Goal: Task Accomplishment & Management: Complete application form

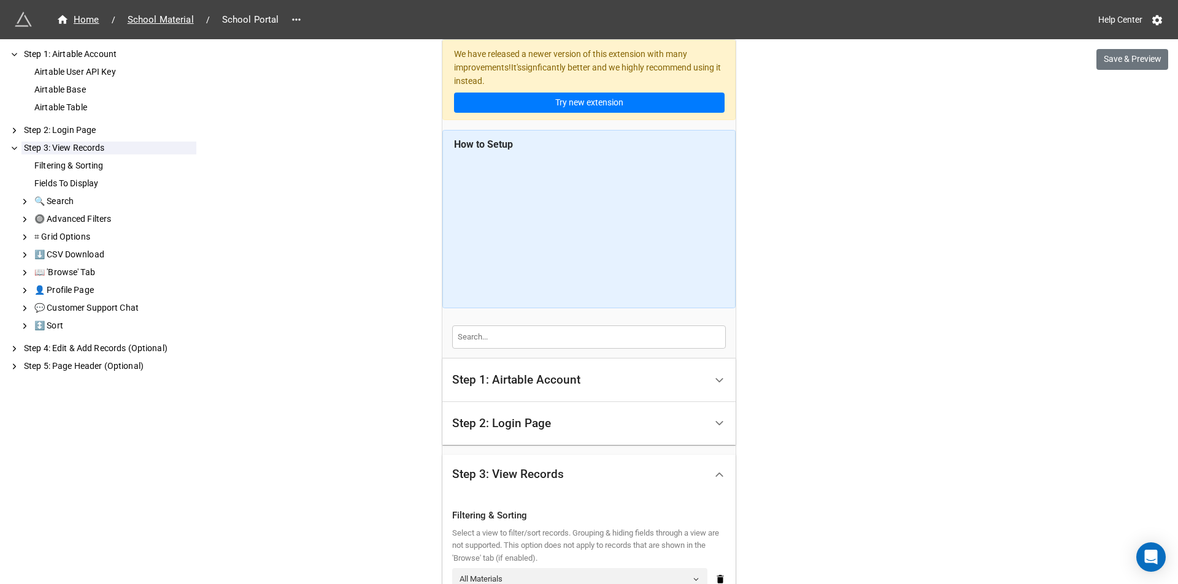
scroll to position [522, 0]
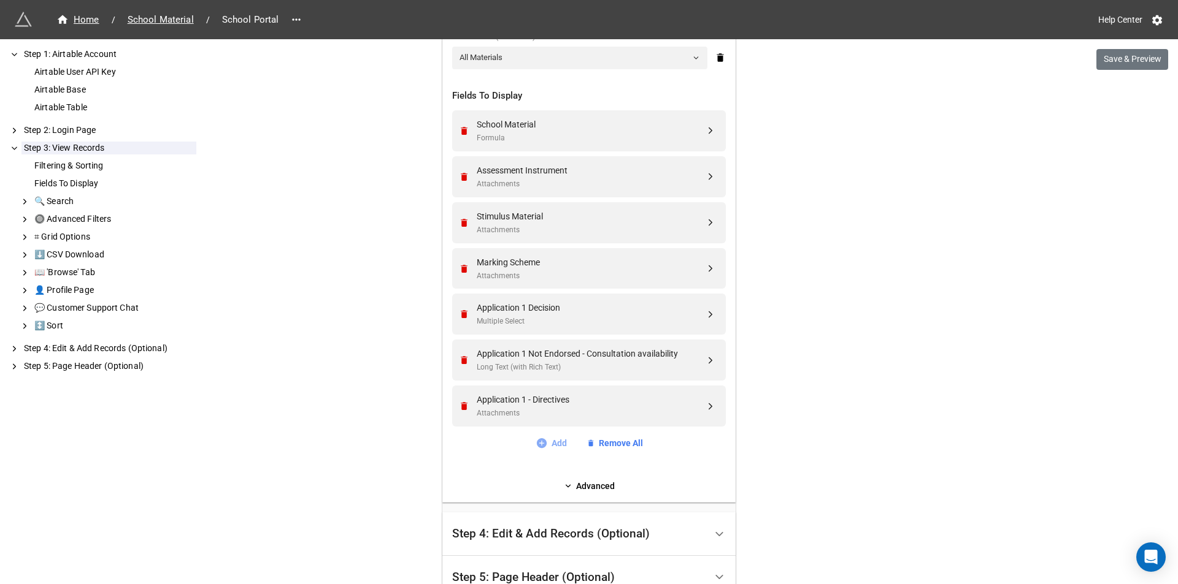
click at [541, 445] on icon at bounding box center [541, 444] width 10 height 10
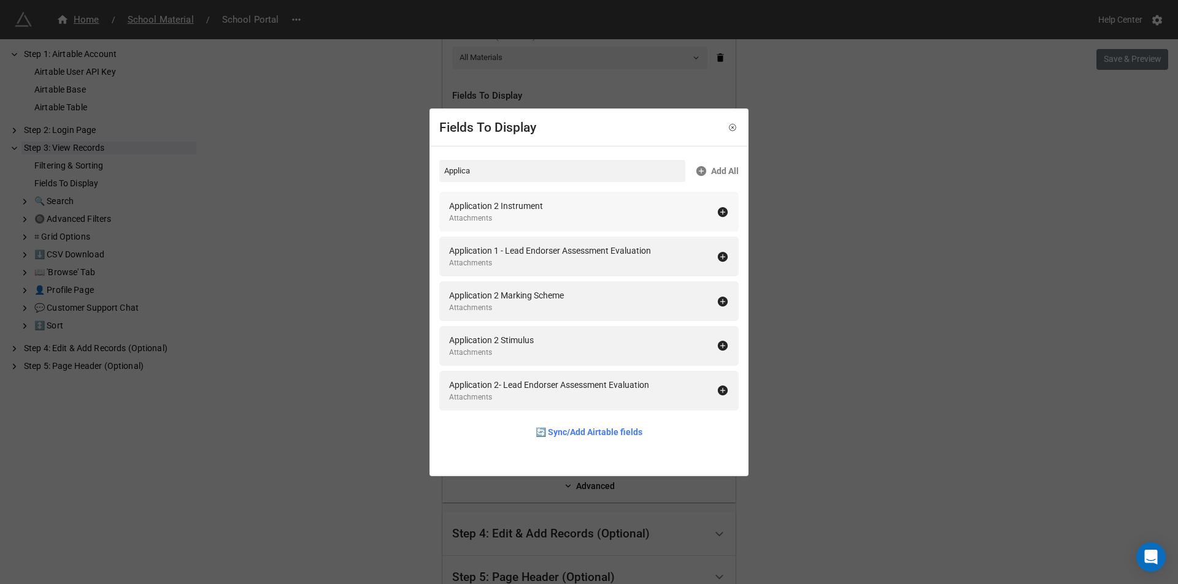
type input "Applica"
click at [721, 212] on icon at bounding box center [723, 212] width 10 height 10
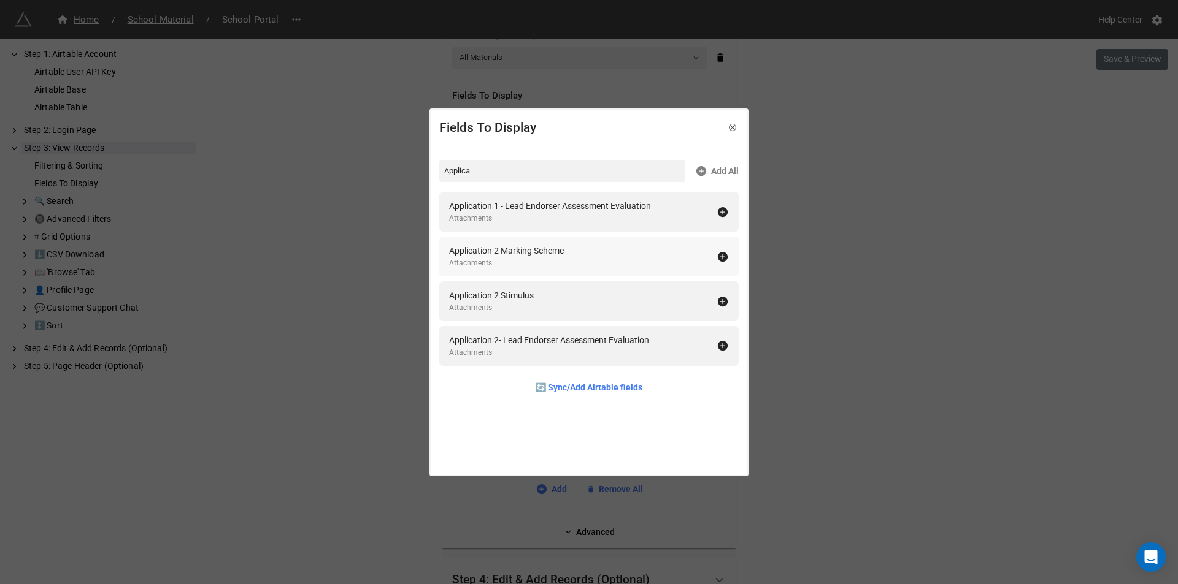
click at [716, 257] on icon at bounding box center [722, 257] width 12 height 12
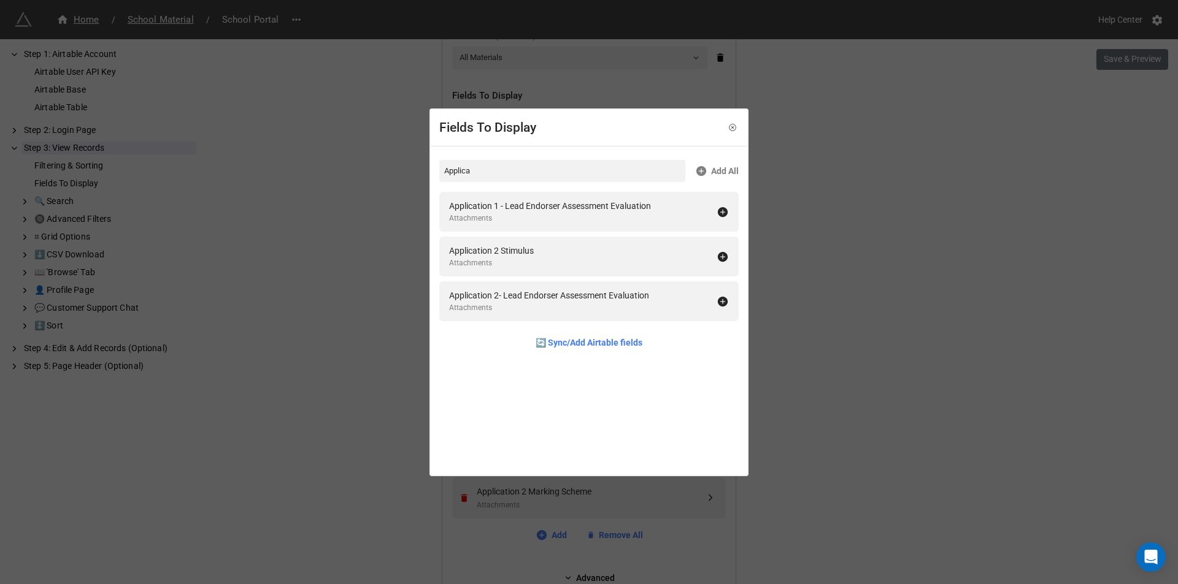
click at [716, 257] on icon at bounding box center [722, 257] width 12 height 12
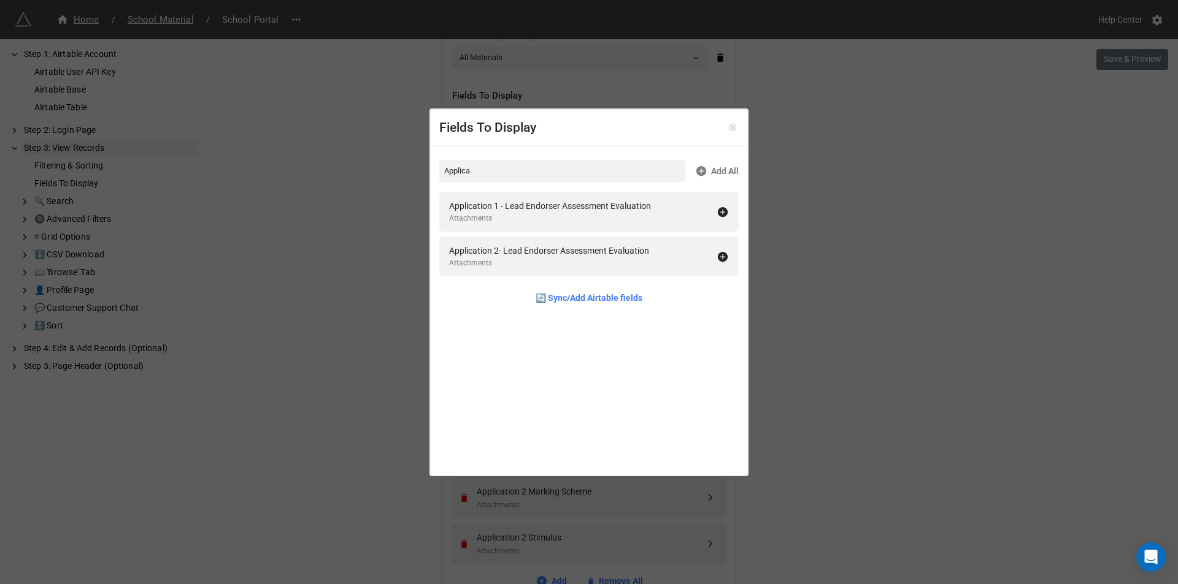
click at [730, 130] on icon at bounding box center [732, 127] width 9 height 9
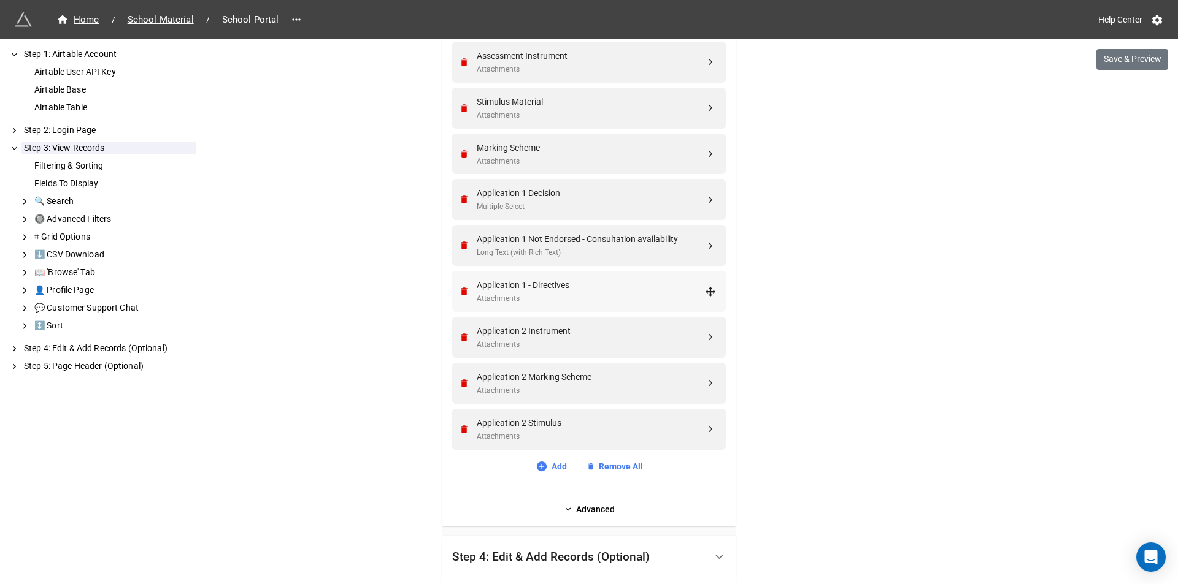
scroll to position [645, 0]
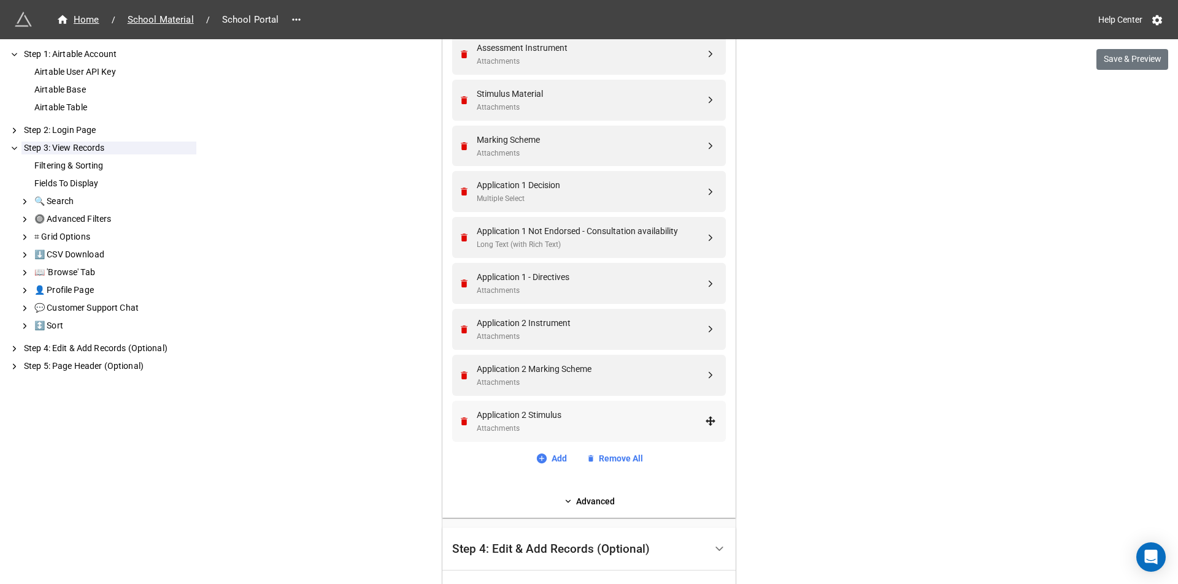
drag, startPoint x: 710, startPoint y: 368, endPoint x: 704, endPoint y: 415, distance: 47.6
click at [704, 415] on div "School Material Formula Assessment Instrument Attachments Stimulus Material Att…" at bounding box center [589, 217] width 274 height 459
drag, startPoint x: 707, startPoint y: 378, endPoint x: 707, endPoint y: 413, distance: 35.0
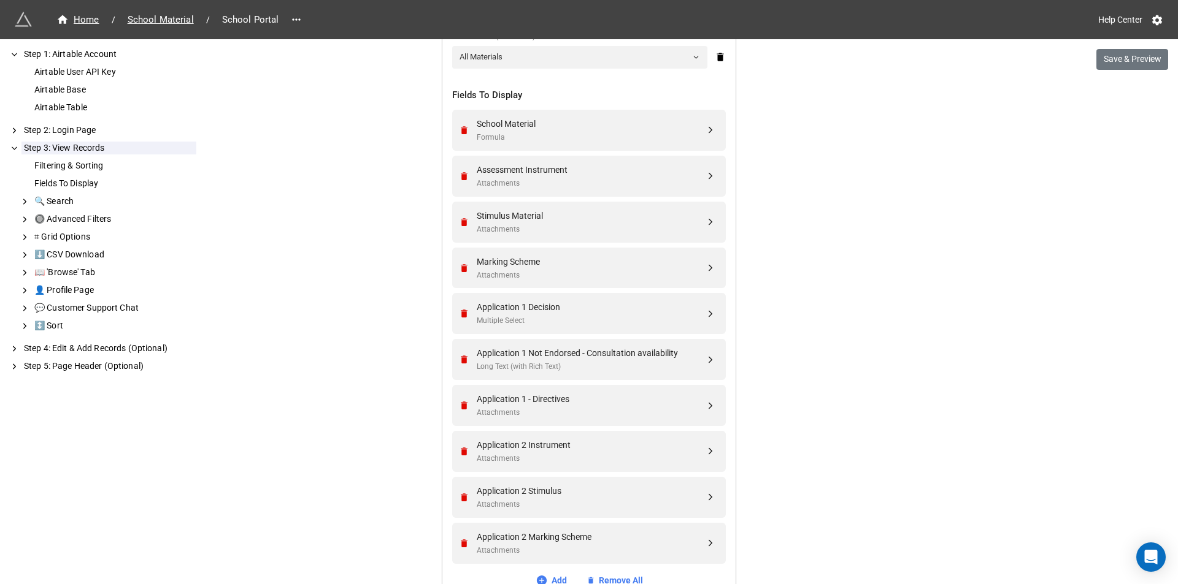
scroll to position [522, 0]
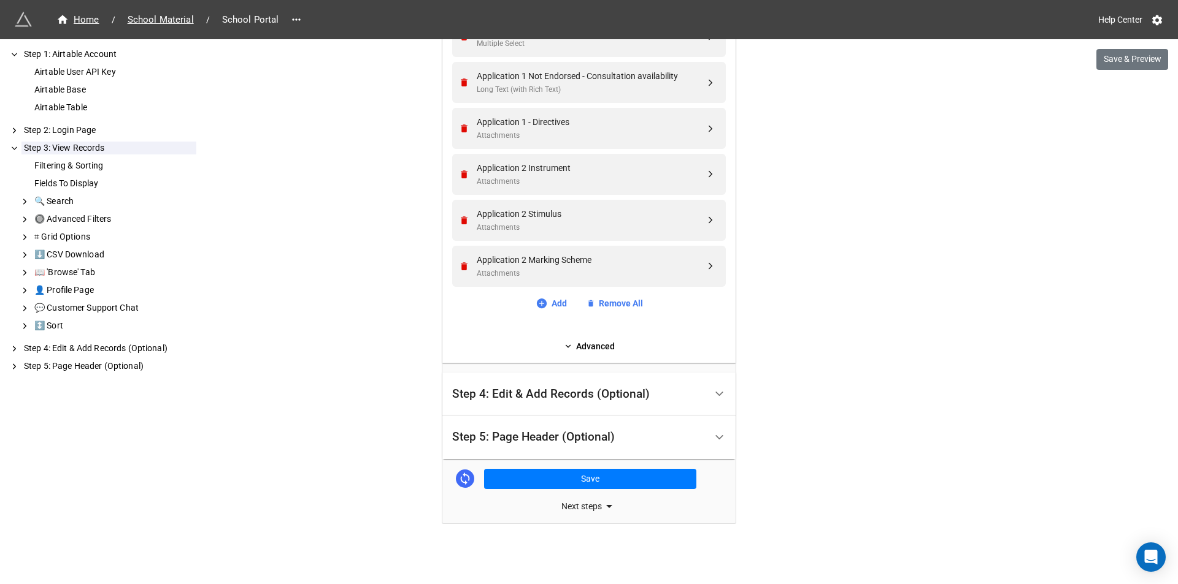
click at [634, 388] on div "Step 4: Edit & Add Records (Optional)" at bounding box center [550, 394] width 197 height 12
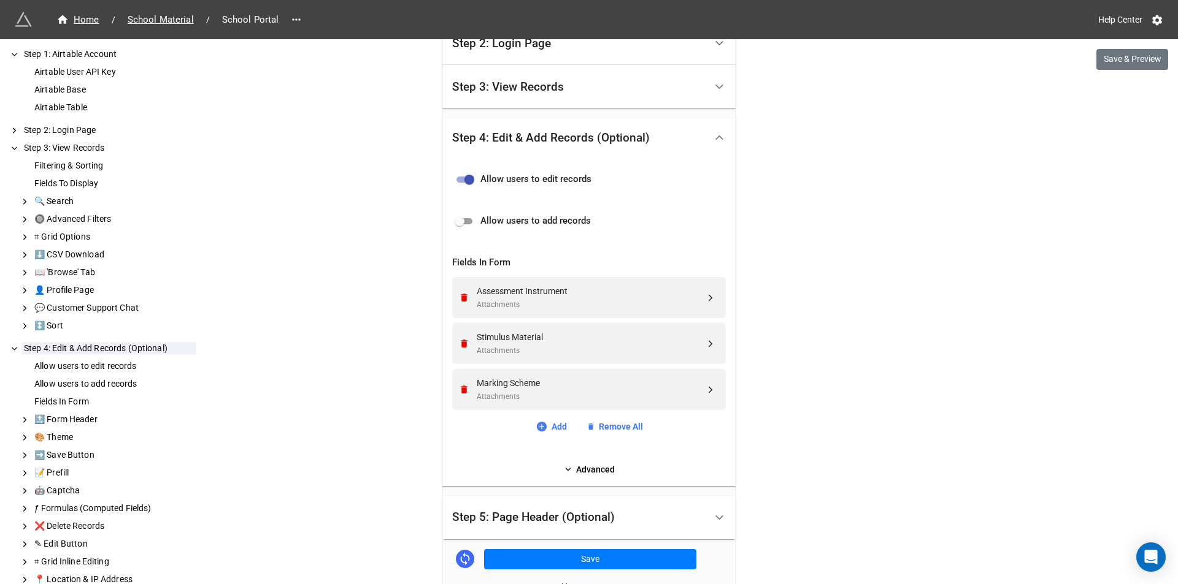
scroll to position [439, 0]
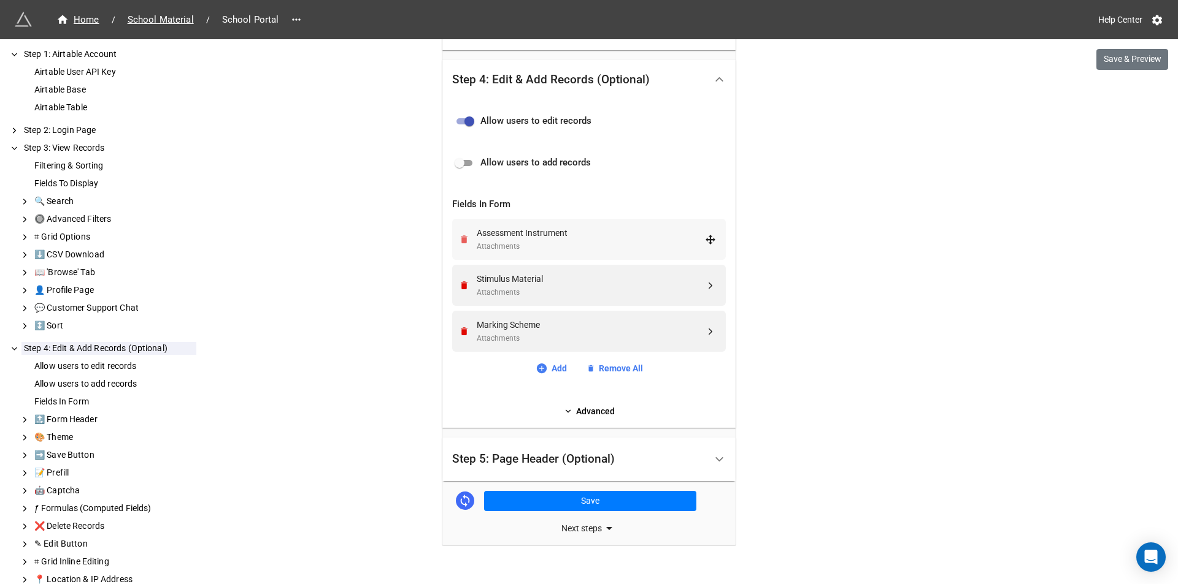
click at [461, 240] on icon "Remove" at bounding box center [464, 240] width 7 height 8
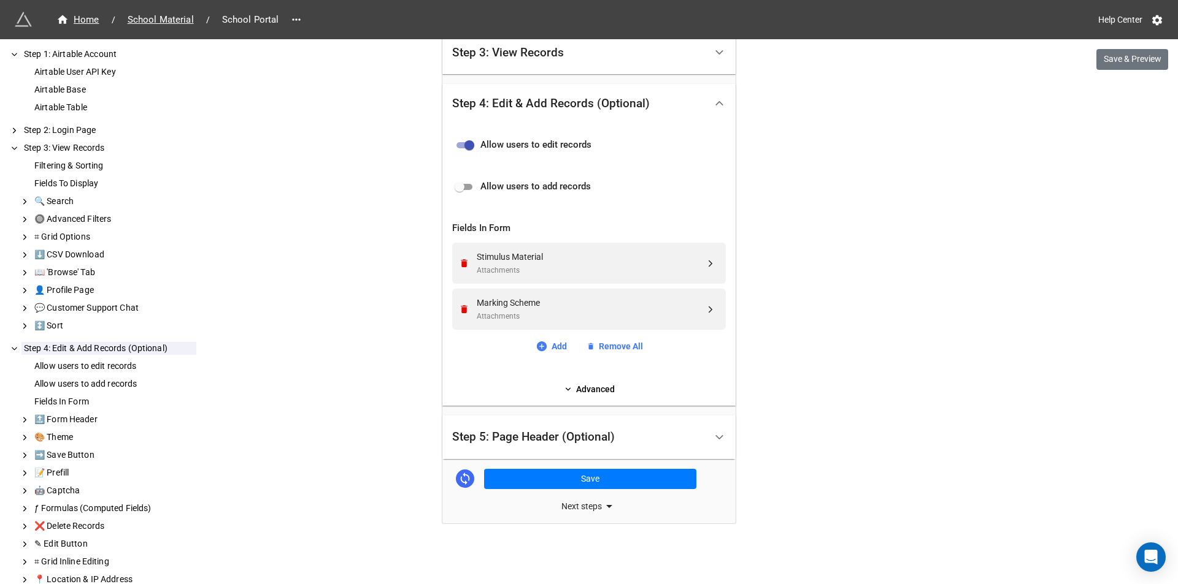
scroll to position [415, 0]
click at [458, 257] on div "Stimulus Material Attachments" at bounding box center [587, 263] width 258 height 41
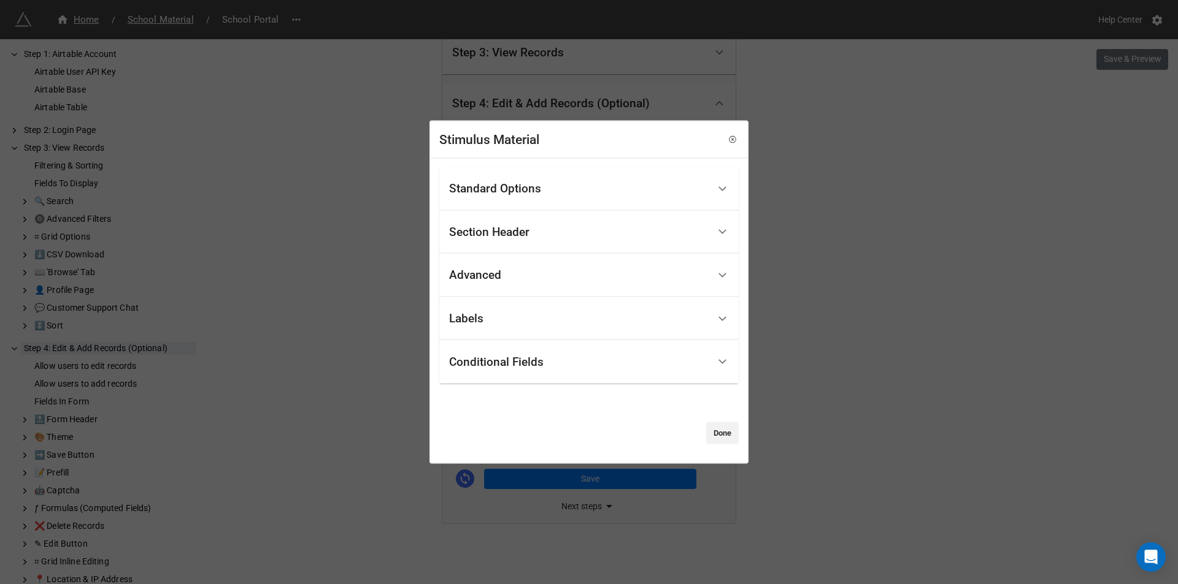
click at [716, 435] on link "Done" at bounding box center [722, 434] width 33 height 22
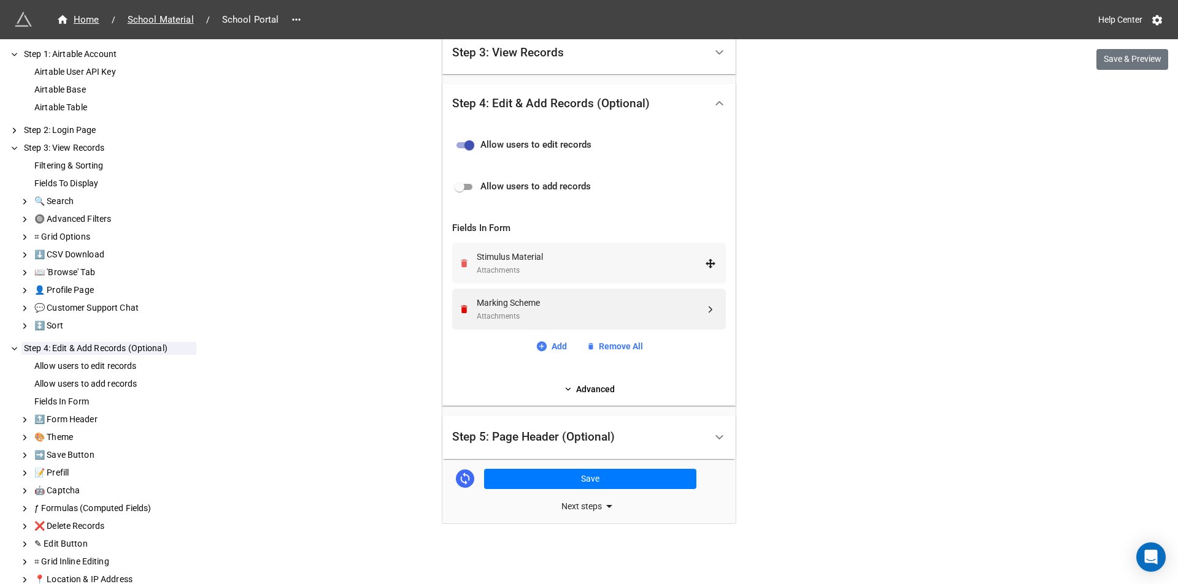
click at [459, 268] on icon "Remove" at bounding box center [464, 263] width 10 height 10
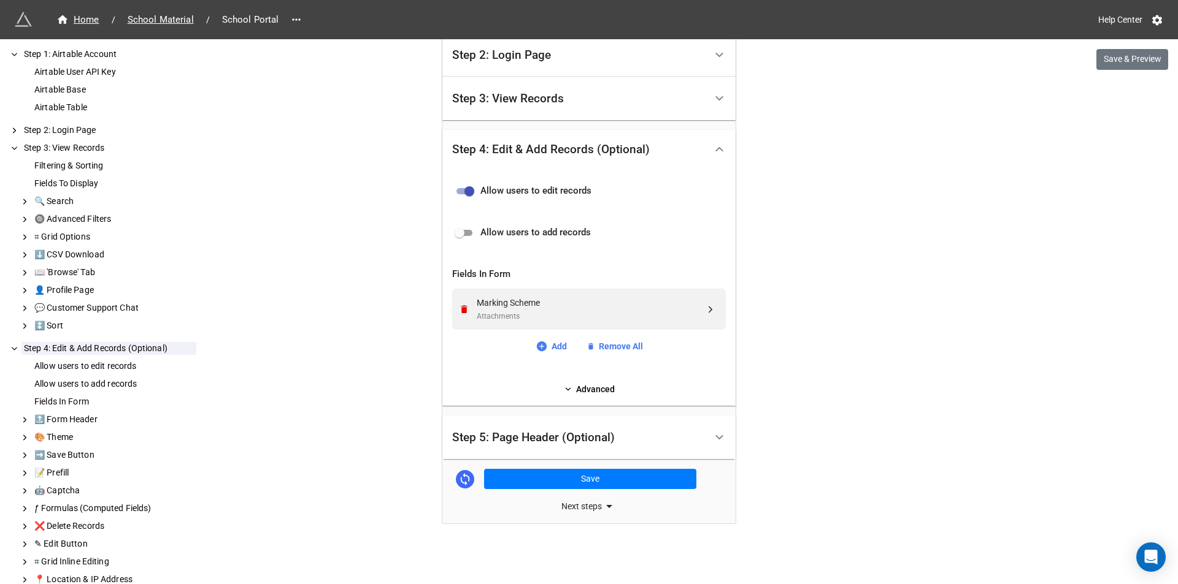
scroll to position [369, 0]
click at [461, 313] on icon "Remove" at bounding box center [464, 309] width 7 height 8
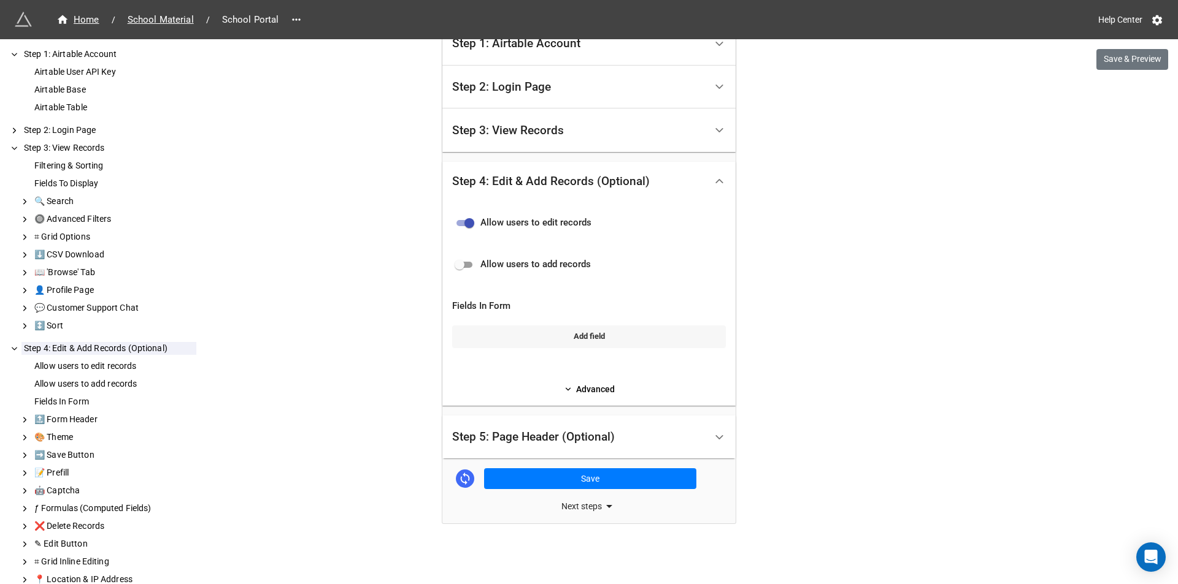
click at [572, 337] on link "Add field" at bounding box center [589, 337] width 274 height 22
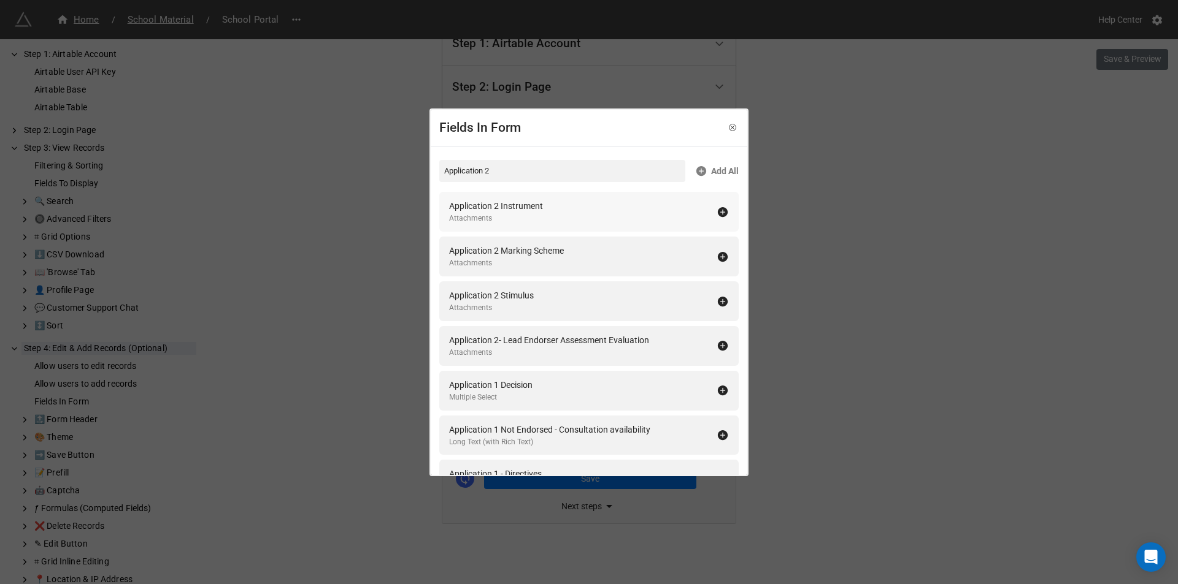
type input "Application 2"
click at [718, 209] on icon at bounding box center [723, 212] width 10 height 10
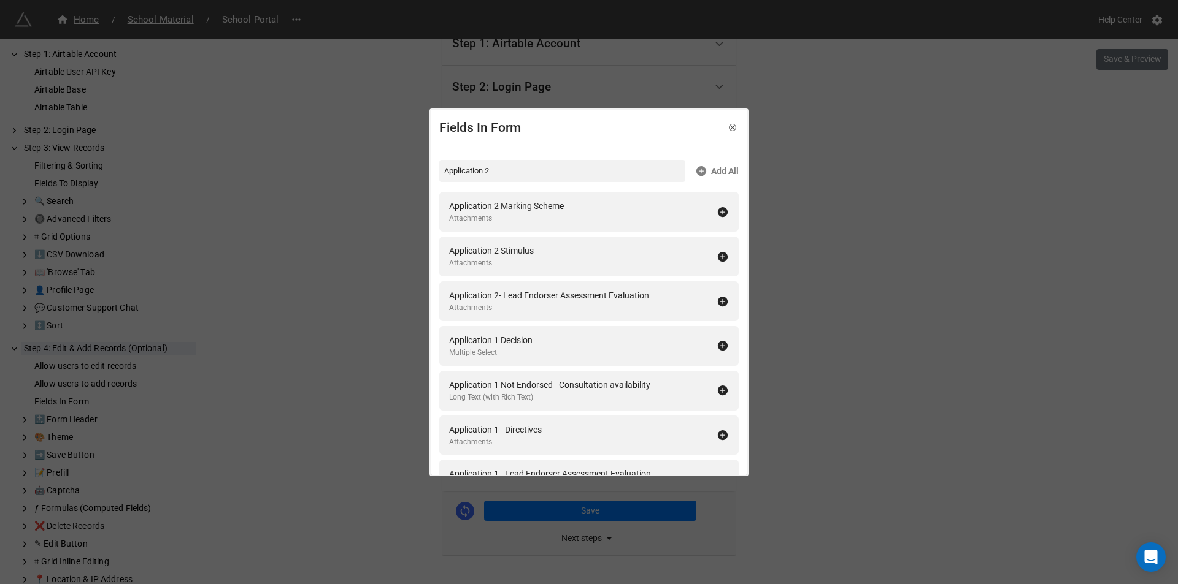
scroll to position [369, 0]
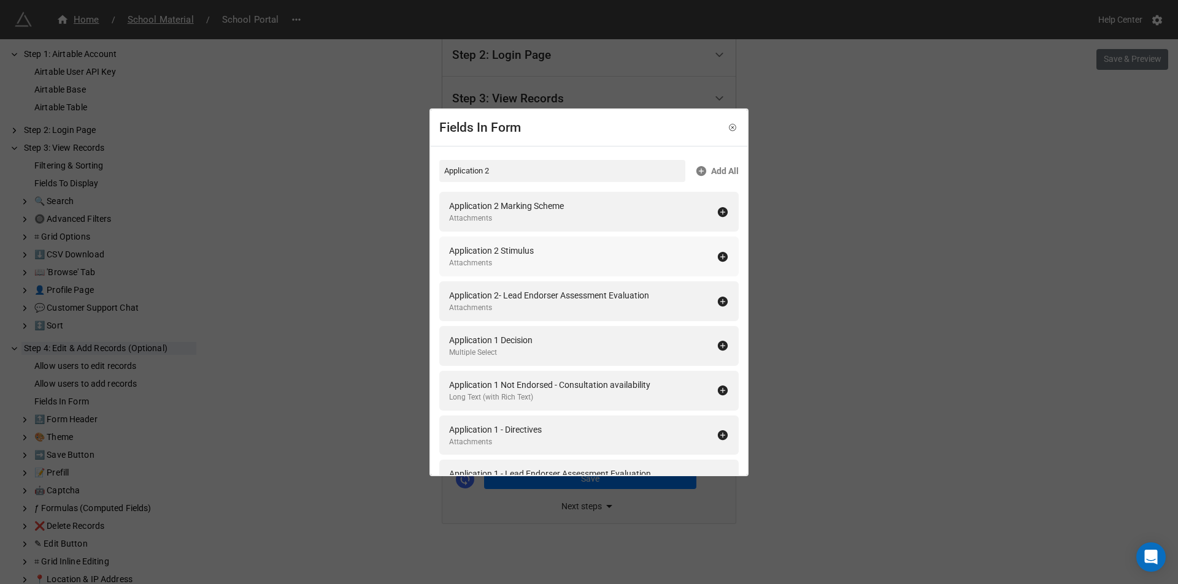
click at [718, 254] on icon at bounding box center [723, 257] width 10 height 10
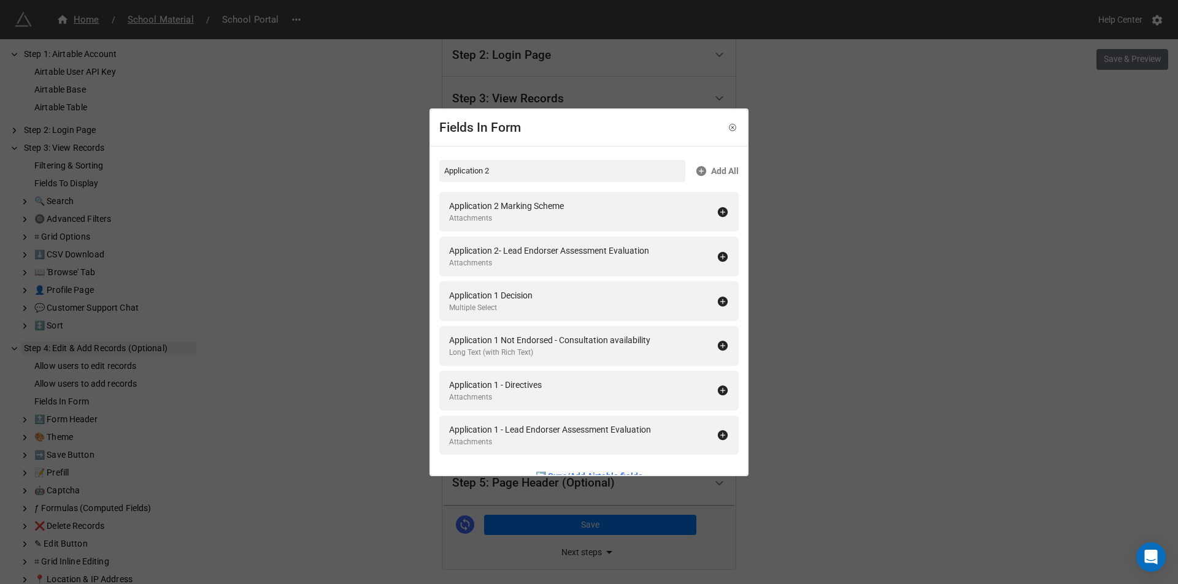
scroll to position [415, 0]
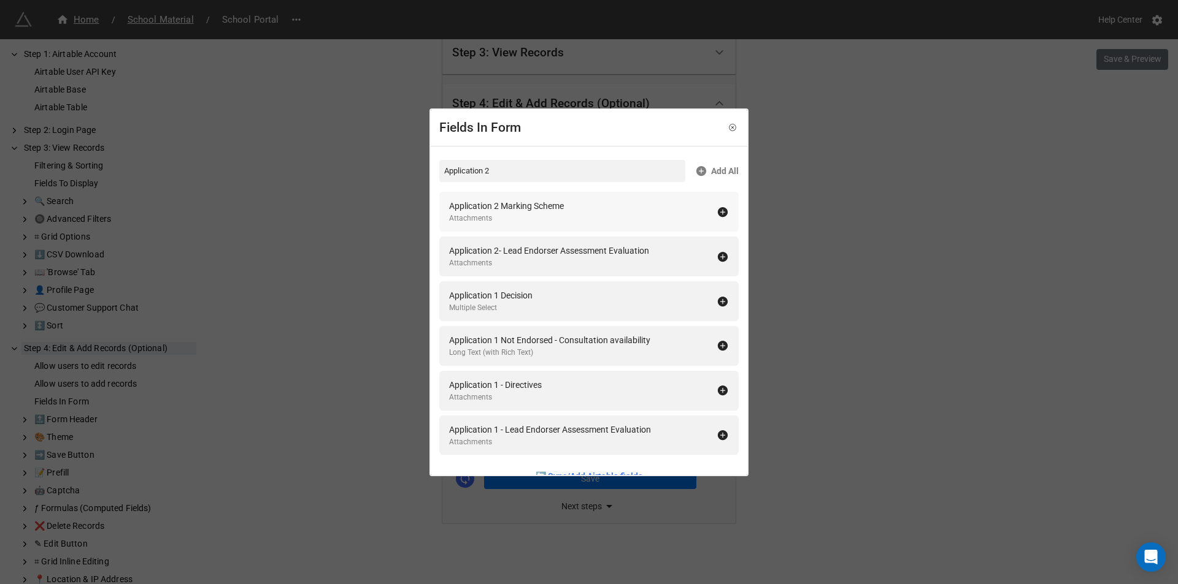
click at [718, 210] on icon at bounding box center [723, 212] width 10 height 10
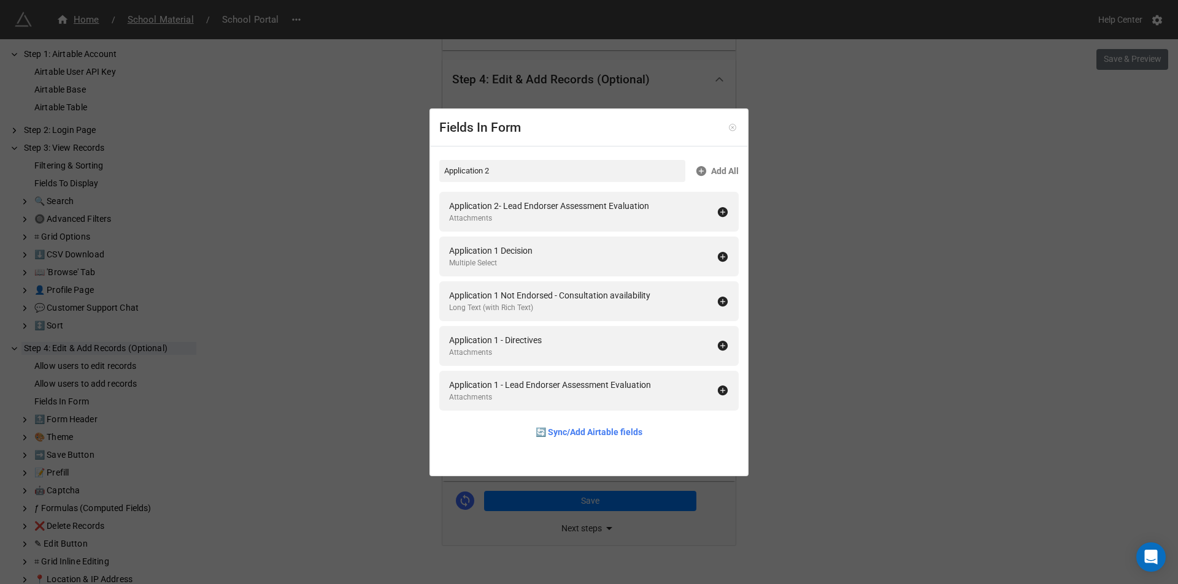
click at [728, 130] on icon at bounding box center [732, 127] width 9 height 9
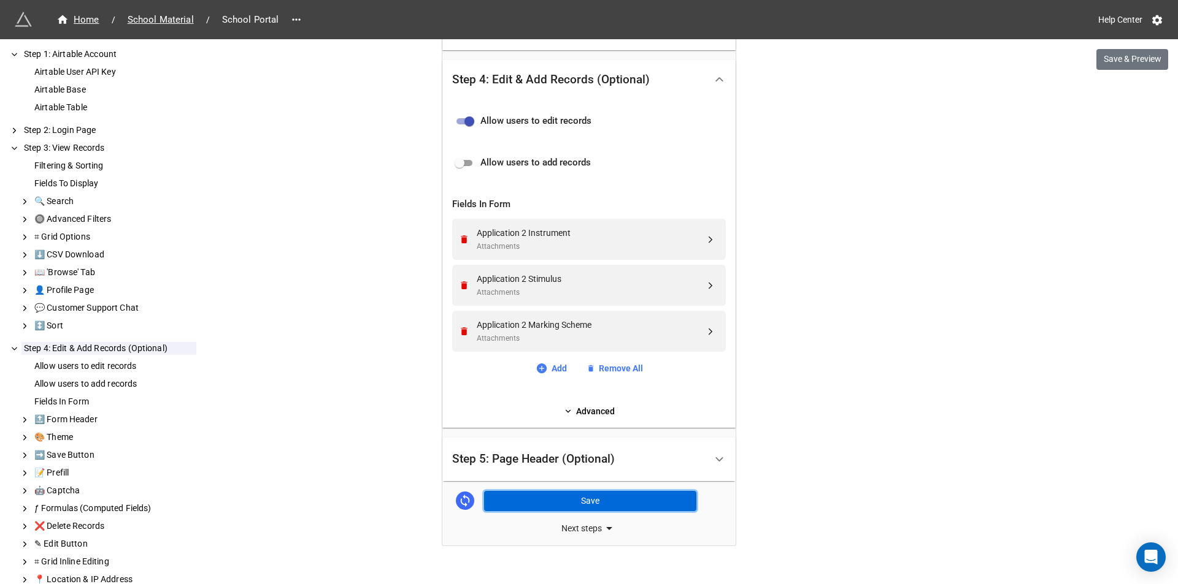
click at [568, 503] on button "Save" at bounding box center [590, 501] width 212 height 21
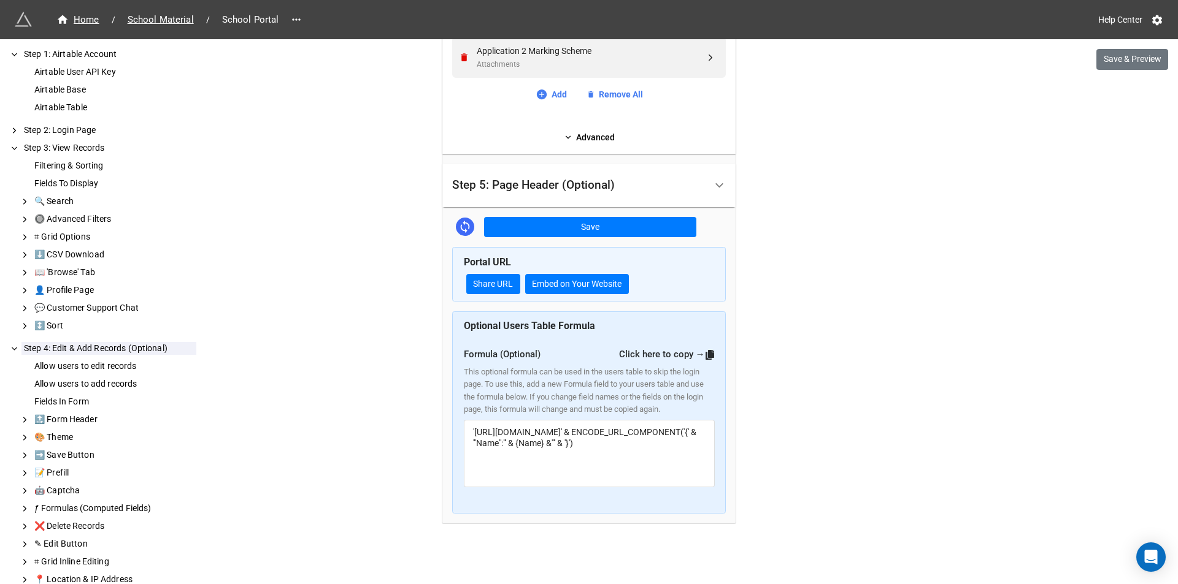
scroll to position [467, 0]
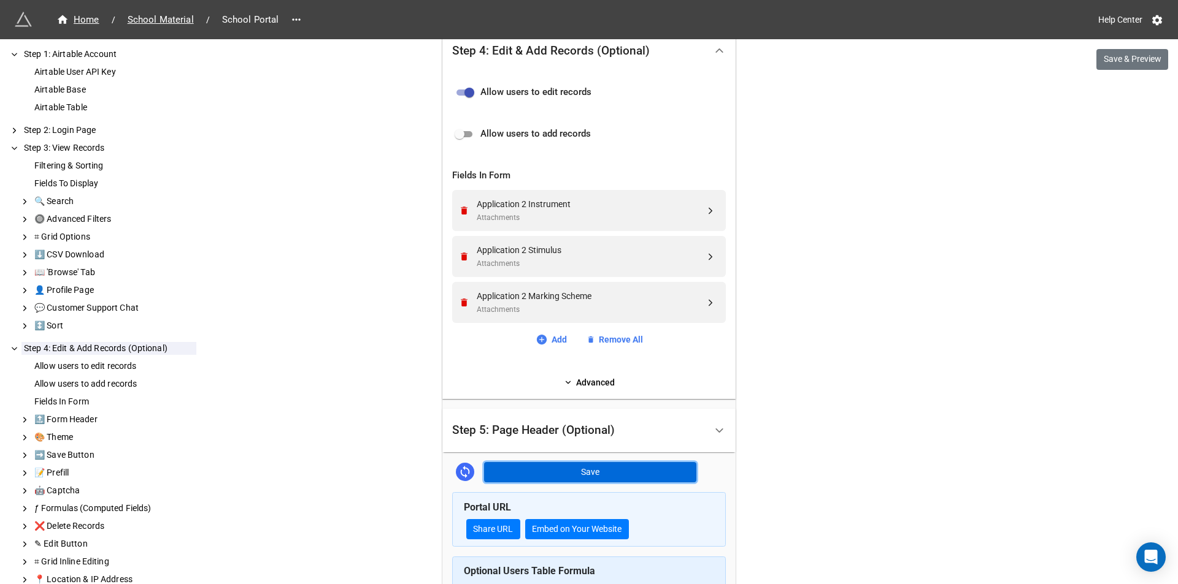
click at [565, 473] on button "Save" at bounding box center [590, 472] width 212 height 21
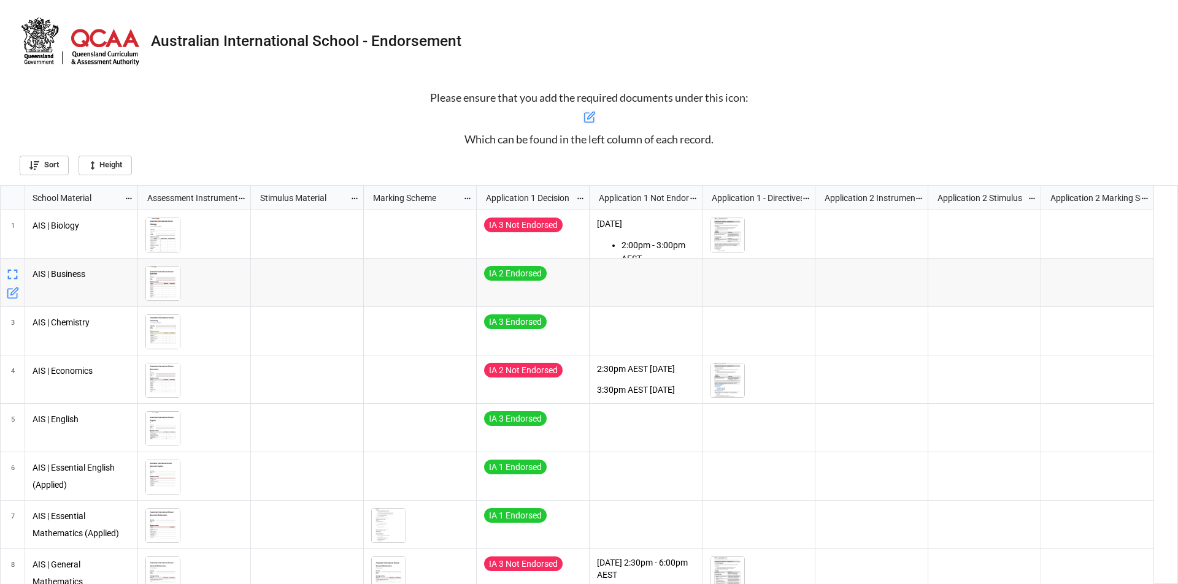
click at [884, 256] on div "grid" at bounding box center [871, 234] width 113 height 48
click at [986, 234] on div "grid" at bounding box center [984, 234] width 113 height 48
click at [1087, 234] on div "grid" at bounding box center [1097, 234] width 113 height 48
click at [10, 248] on icon "grid" at bounding box center [13, 245] width 12 height 12
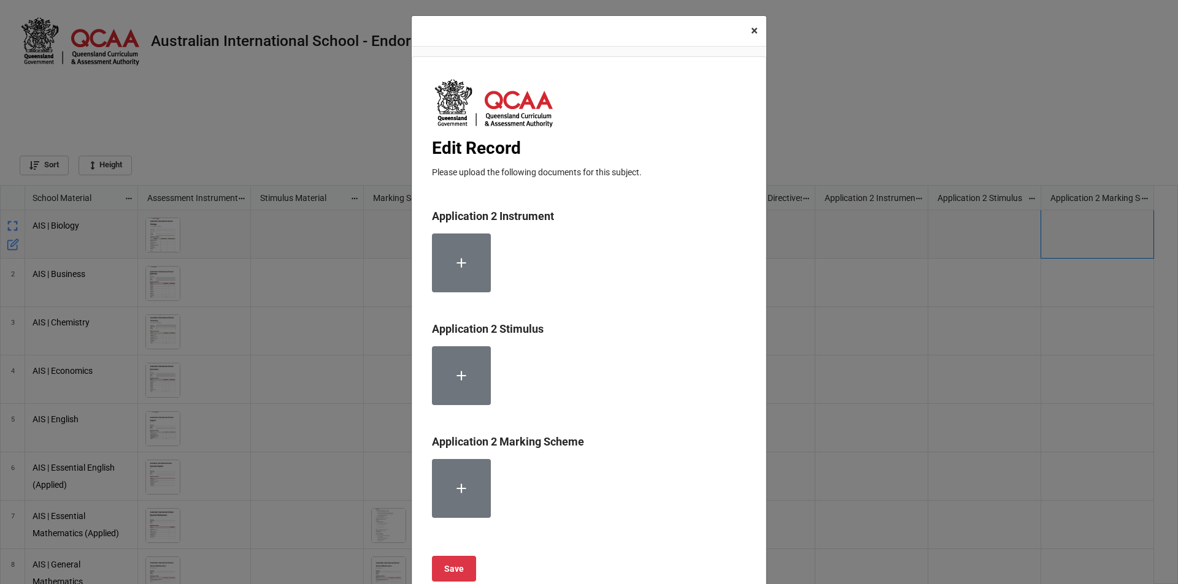
click at [751, 33] on span "×" at bounding box center [754, 30] width 7 height 15
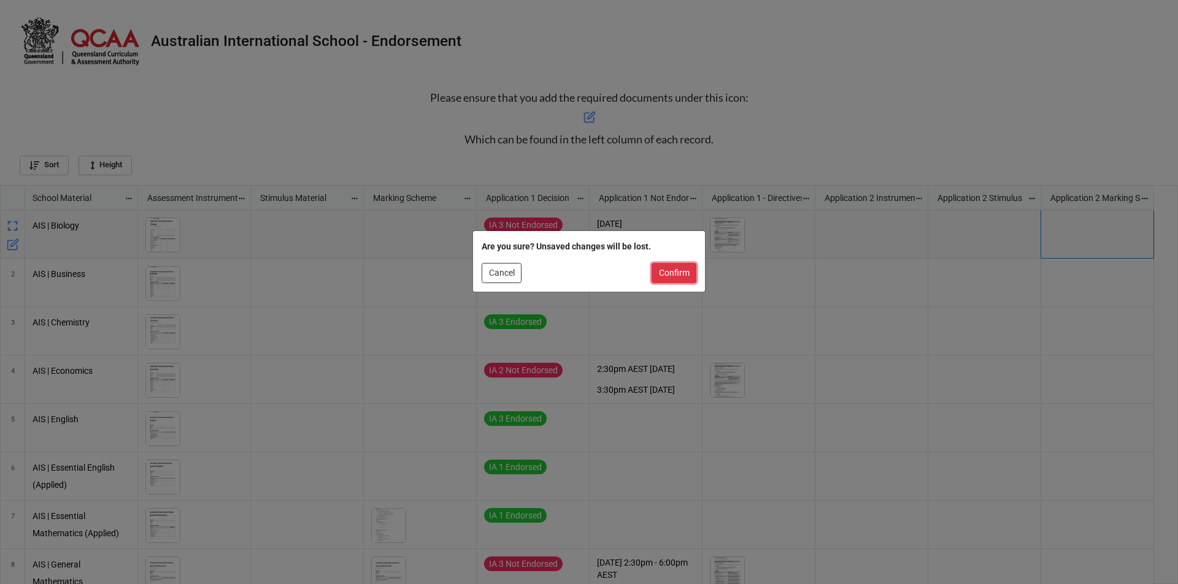
click at [672, 267] on button "Confirm" at bounding box center [673, 273] width 45 height 21
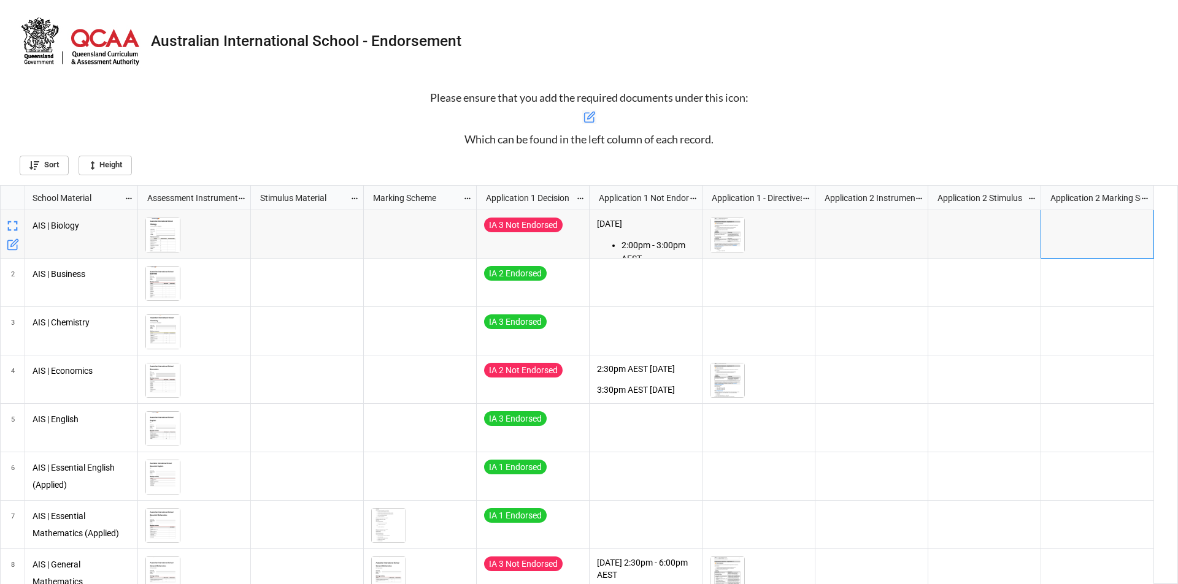
scroll to position [392, 1170]
click at [617, 234] on div "[DATE] 2:00pm - 3:00pm AEST [DATE] 9:00am - 9:30am AEST 3:00pm - 3:30pm AEST [D…" at bounding box center [646, 386] width 98 height 336
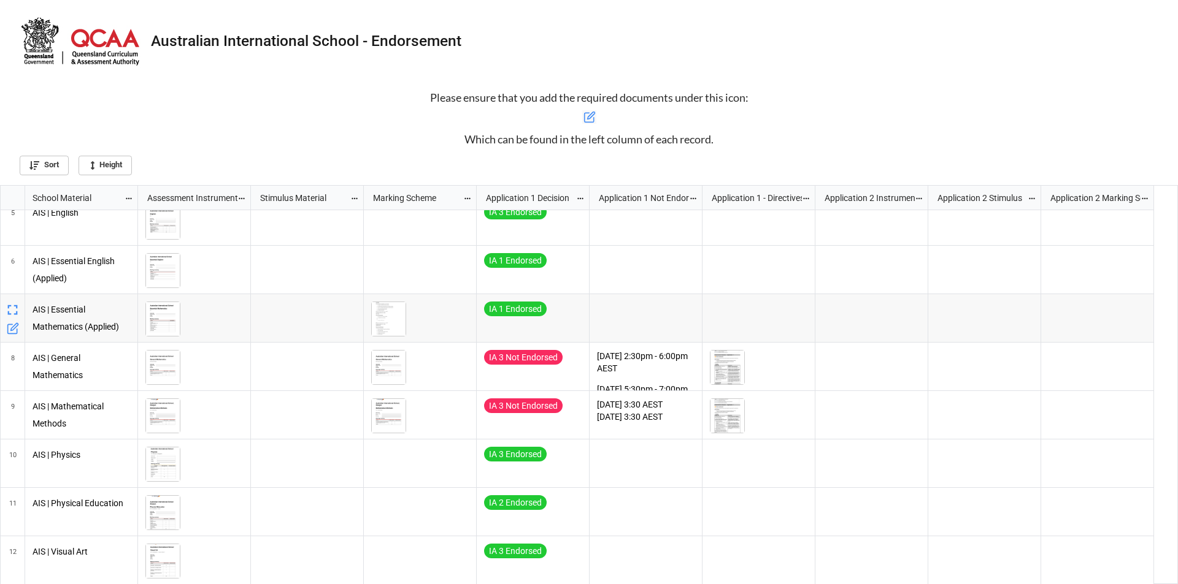
scroll to position [0, 0]
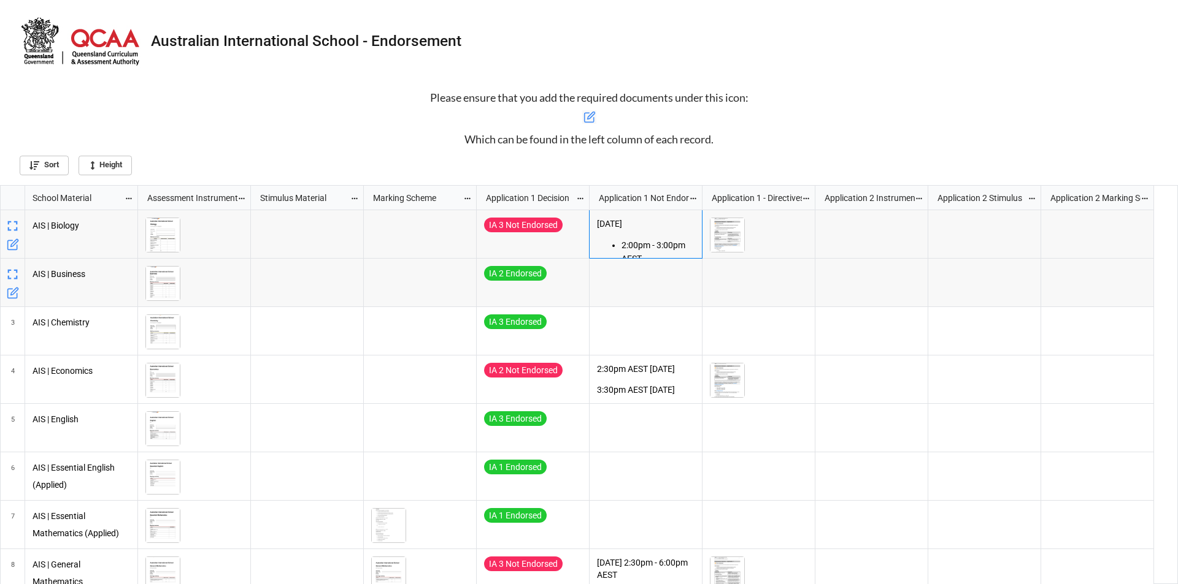
click at [224, 262] on div "grid" at bounding box center [194, 283] width 113 height 48
click at [158, 234] on img "grid" at bounding box center [163, 235] width 34 height 34
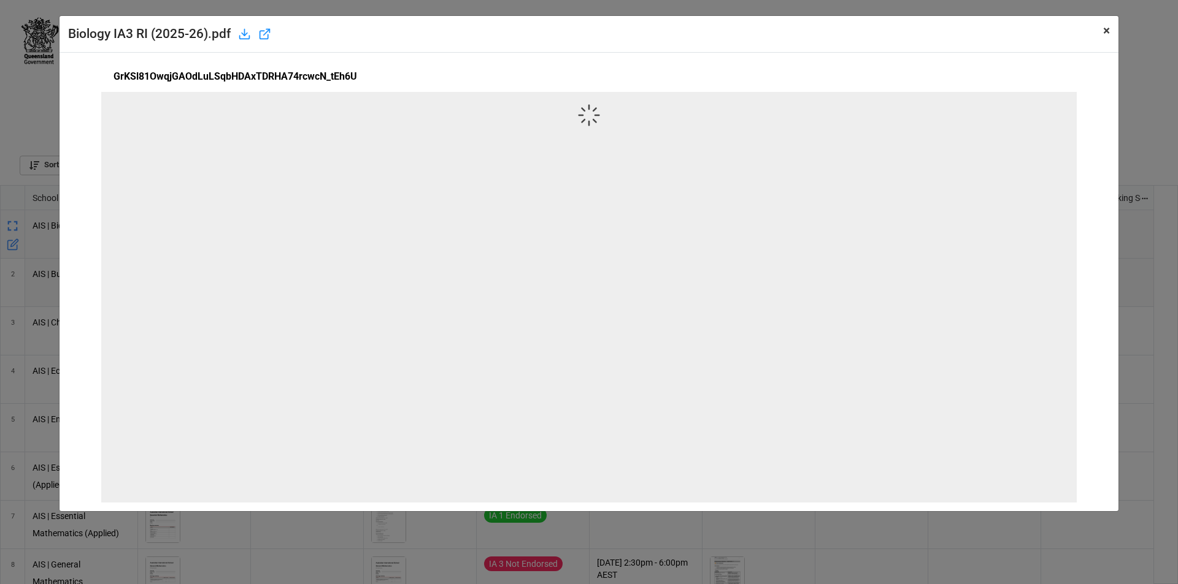
click at [1103, 31] on span "×" at bounding box center [1106, 30] width 7 height 15
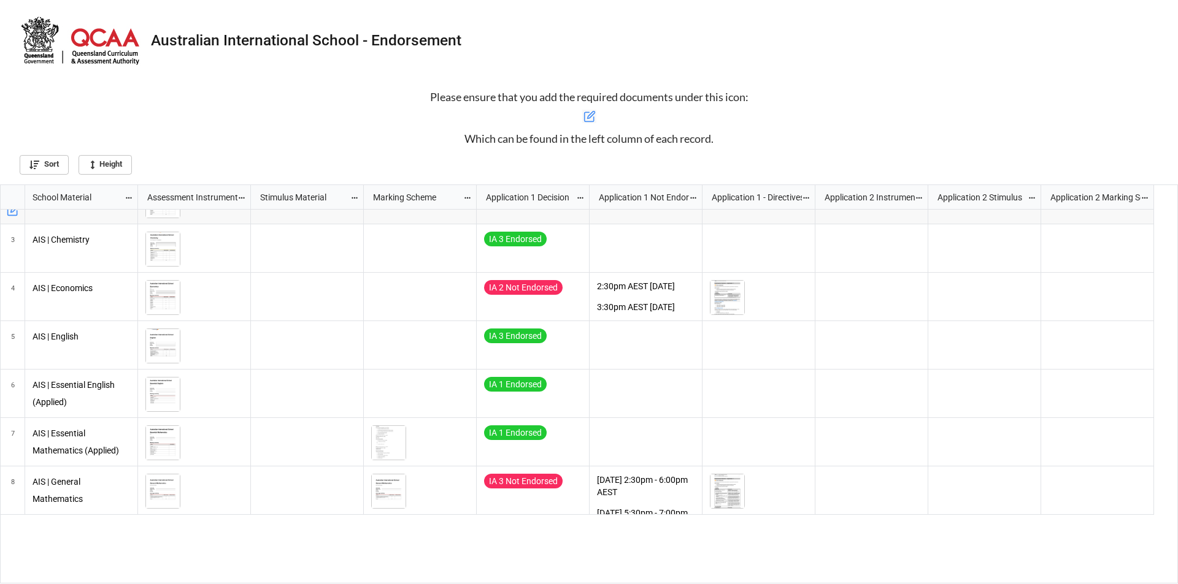
scroll to position [0, 0]
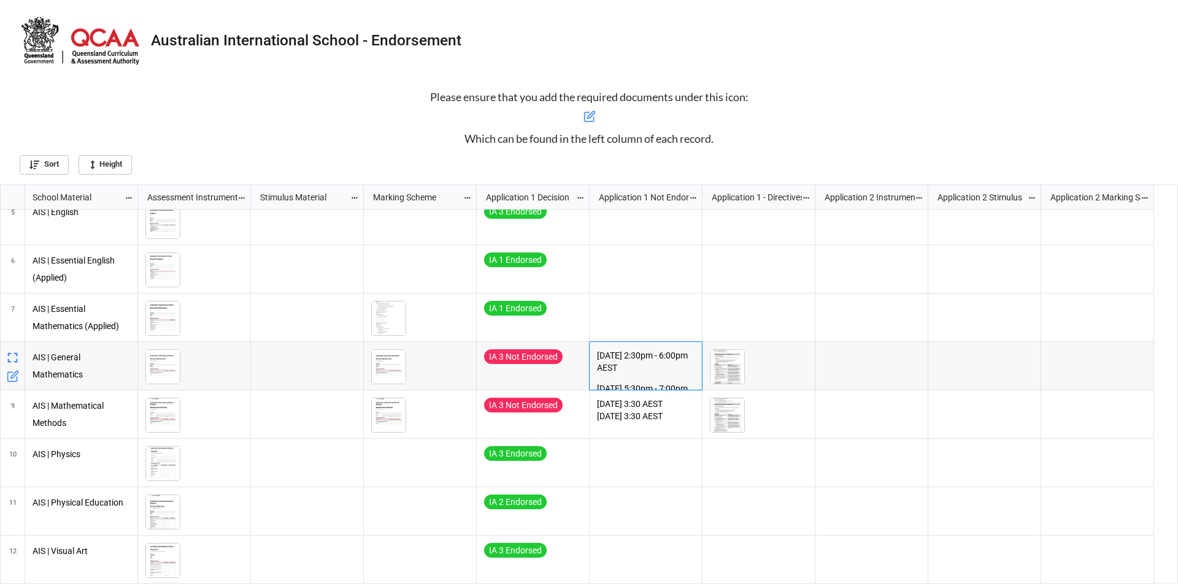
click at [654, 373] on p "[DATE] 2:30pm - 6:00pm AEST" at bounding box center [646, 362] width 98 height 25
click at [657, 408] on p "[DATE] 3:30 AEST [DATE] 3:30 AEST" at bounding box center [646, 410] width 98 height 25
click at [656, 383] on p "[DATE] 5:30pm - 7:00pm AEST" at bounding box center [646, 395] width 98 height 25
